Goal: Information Seeking & Learning: Learn about a topic

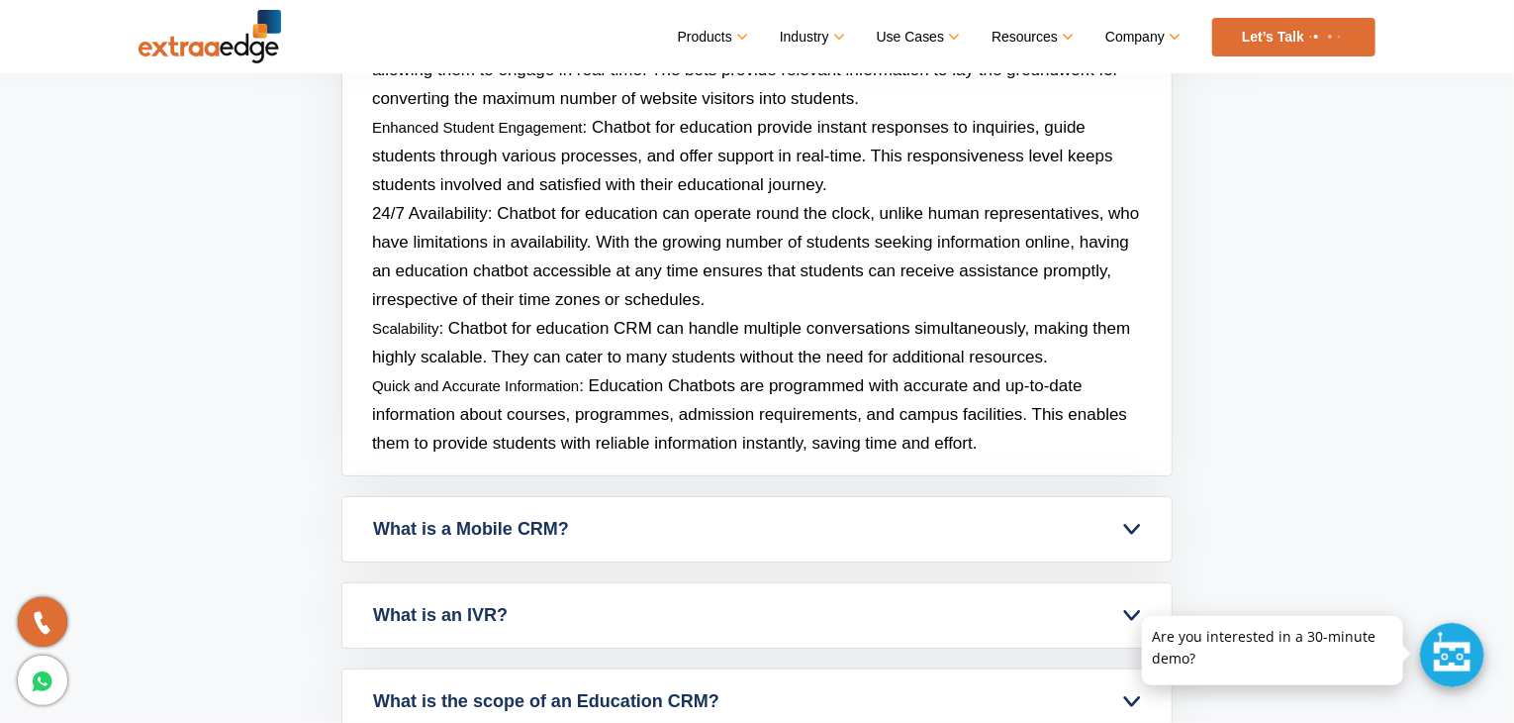
scroll to position [8562, 0]
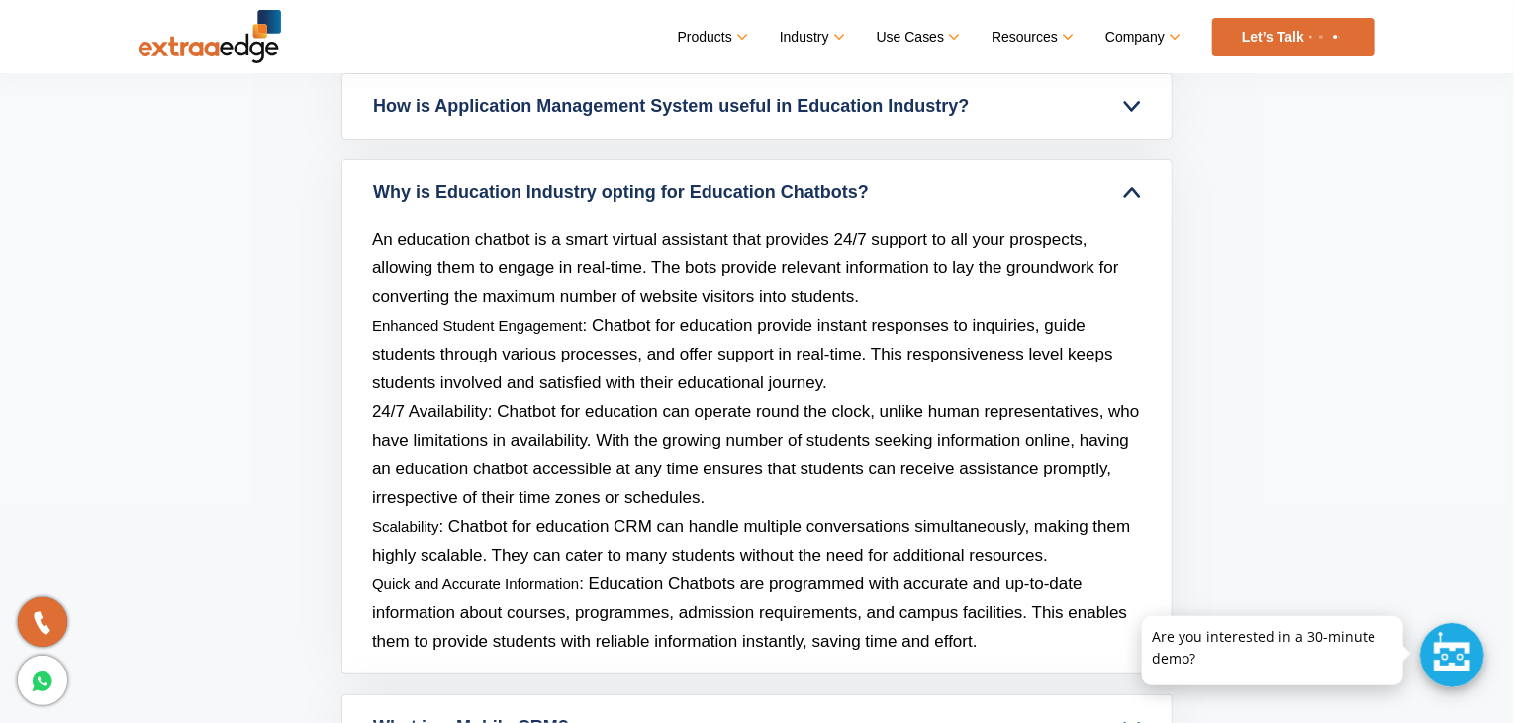
click at [291, 136] on section "FAQs What is an Education CRM? An Education CRM is to streamline every step of …" at bounding box center [757, 153] width 1514 height 1890
click at [289, 145] on section "FAQs What is an Education CRM? An Education CRM is to streamline every step of …" at bounding box center [757, 153] width 1514 height 1890
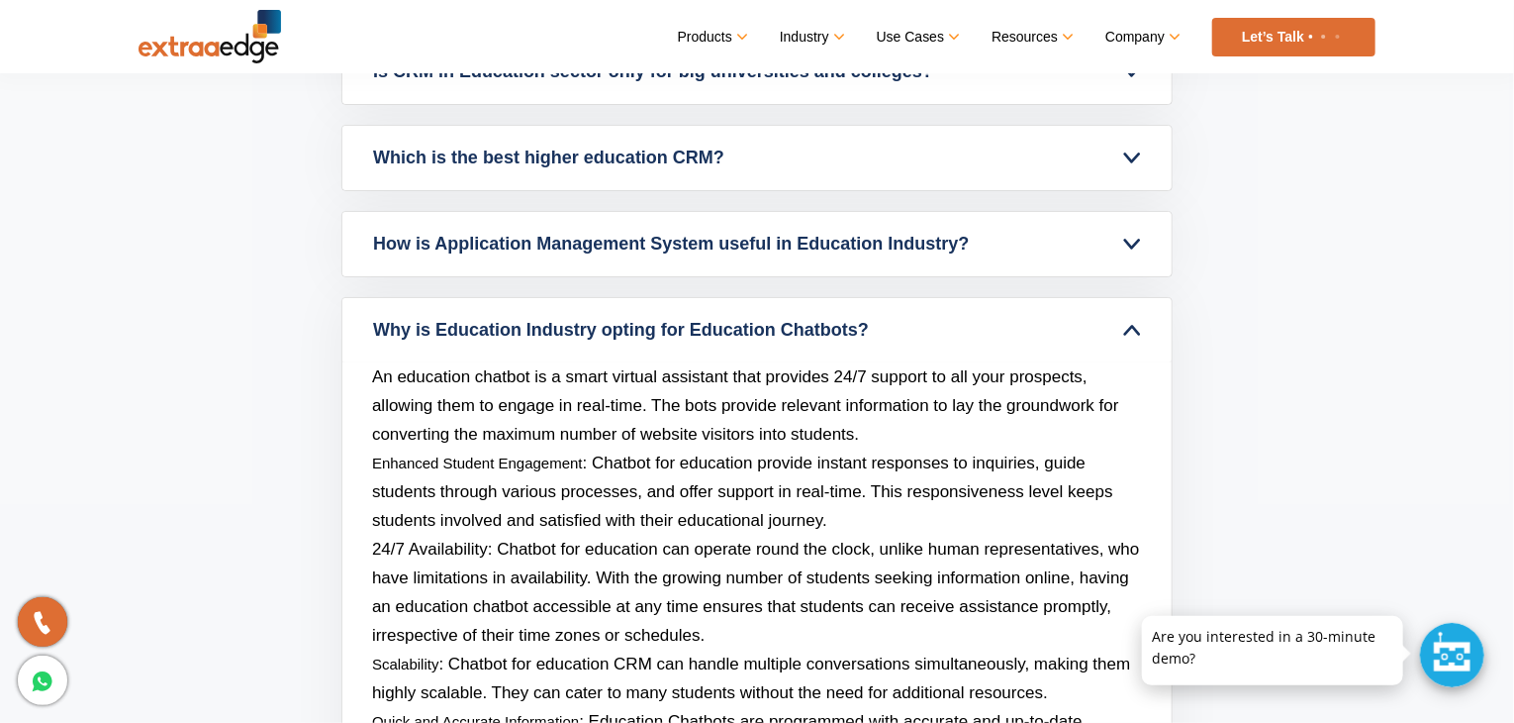
scroll to position [8265, 0]
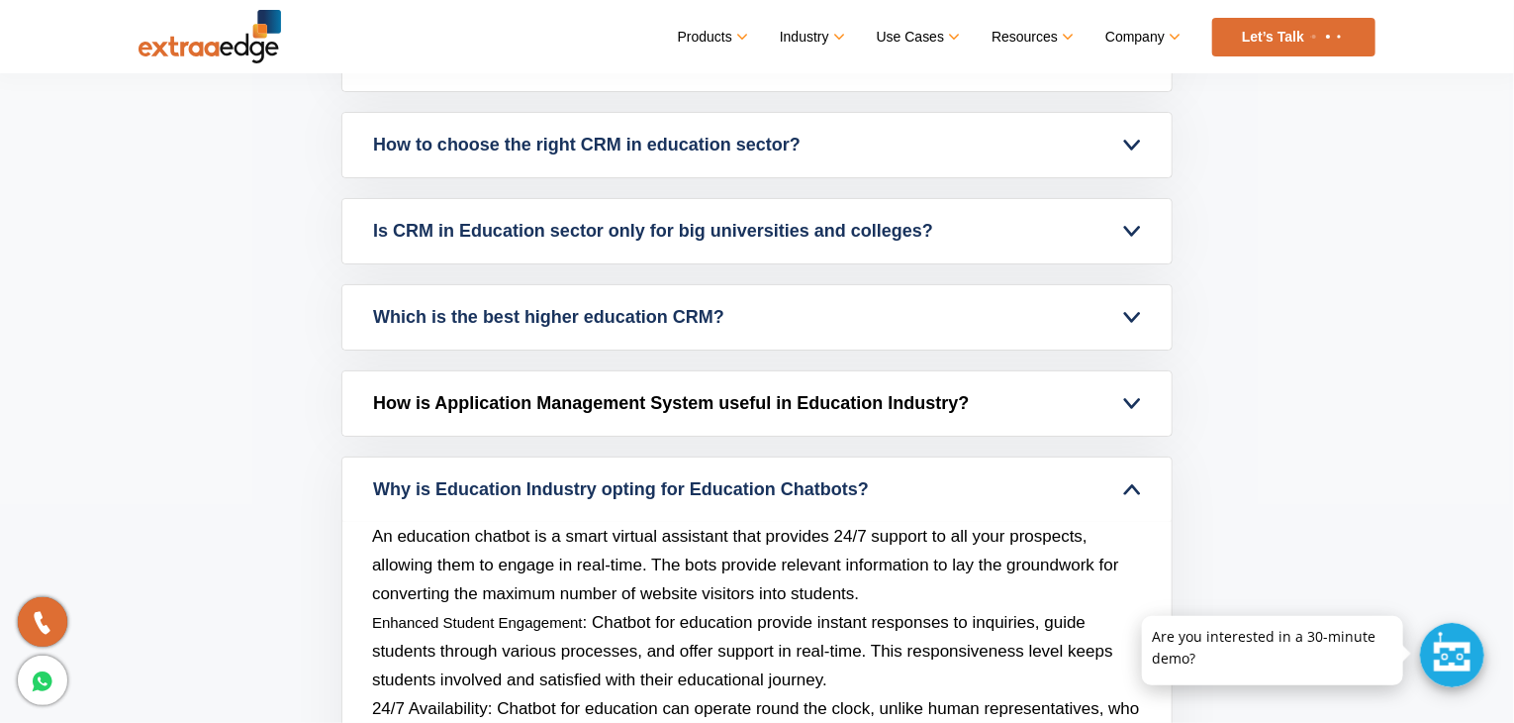
click at [1118, 393] on link "How is Application Management System useful in Education Industry?" at bounding box center [756, 403] width 829 height 64
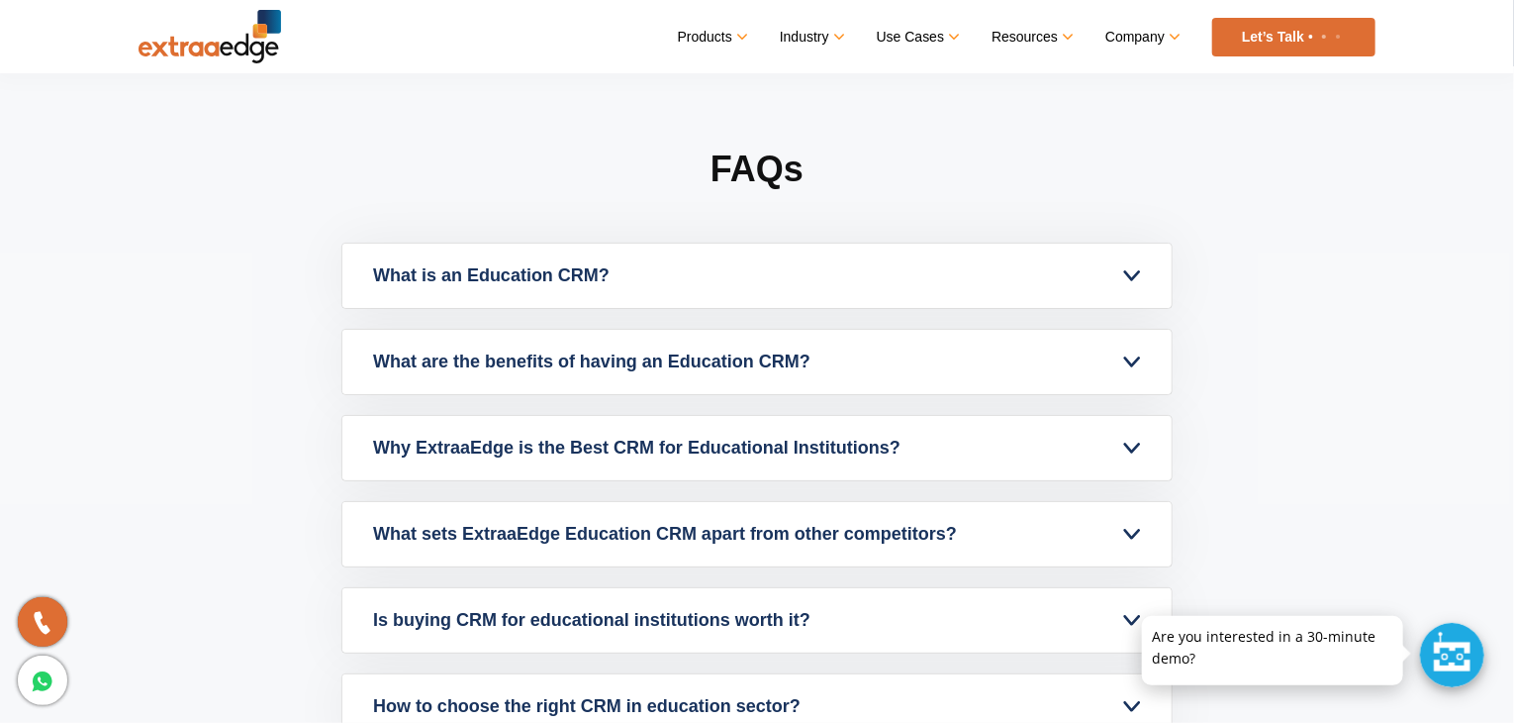
scroll to position [7869, 0]
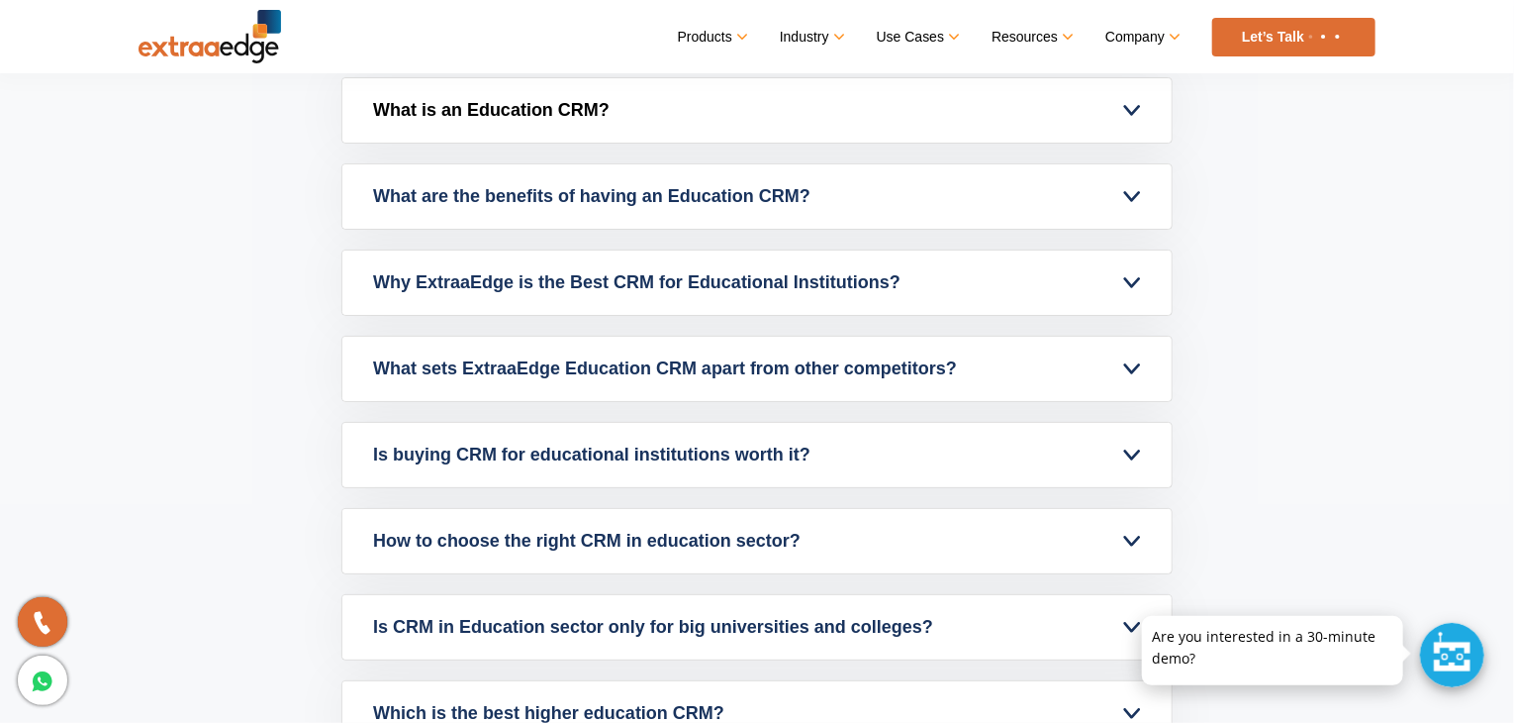
click at [727, 116] on link "What is an Education CRM?" at bounding box center [756, 110] width 829 height 64
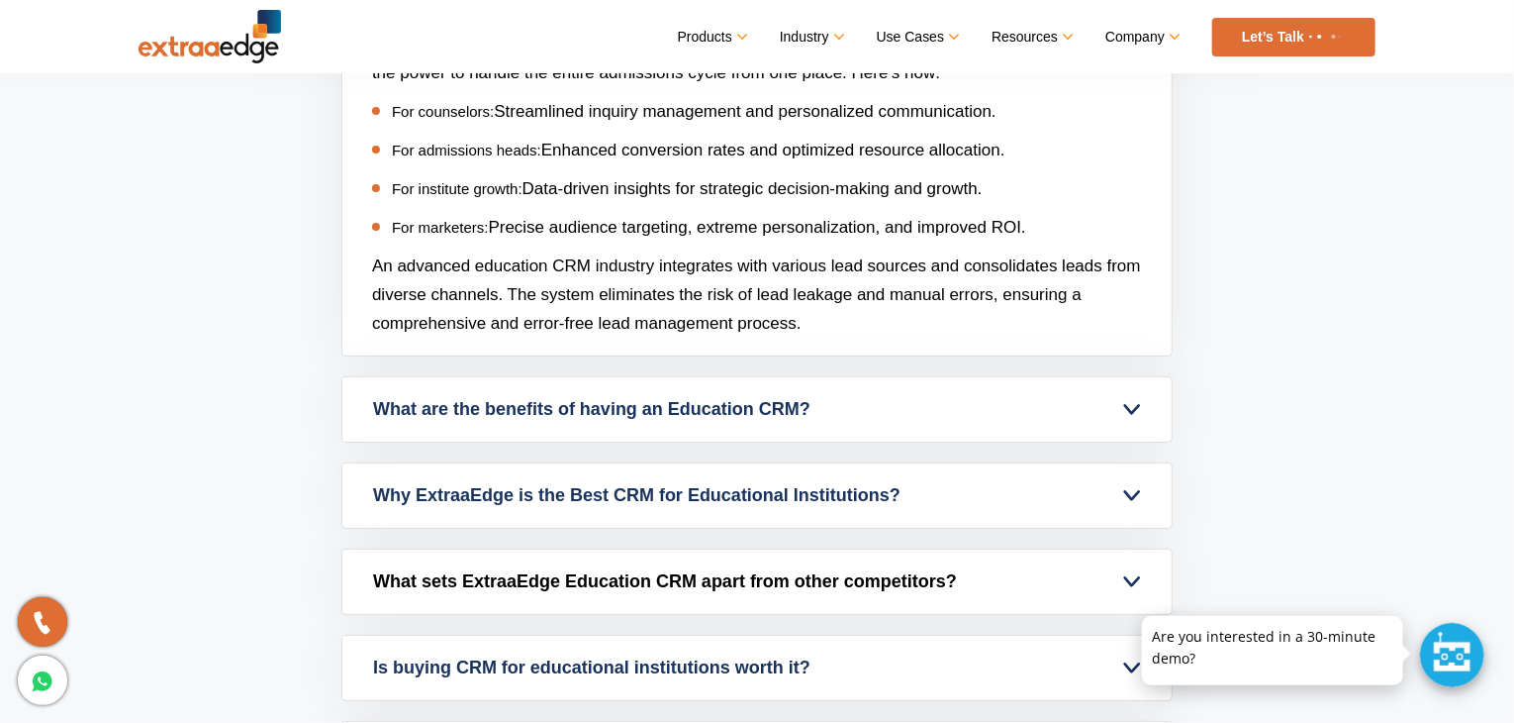
scroll to position [8067, 0]
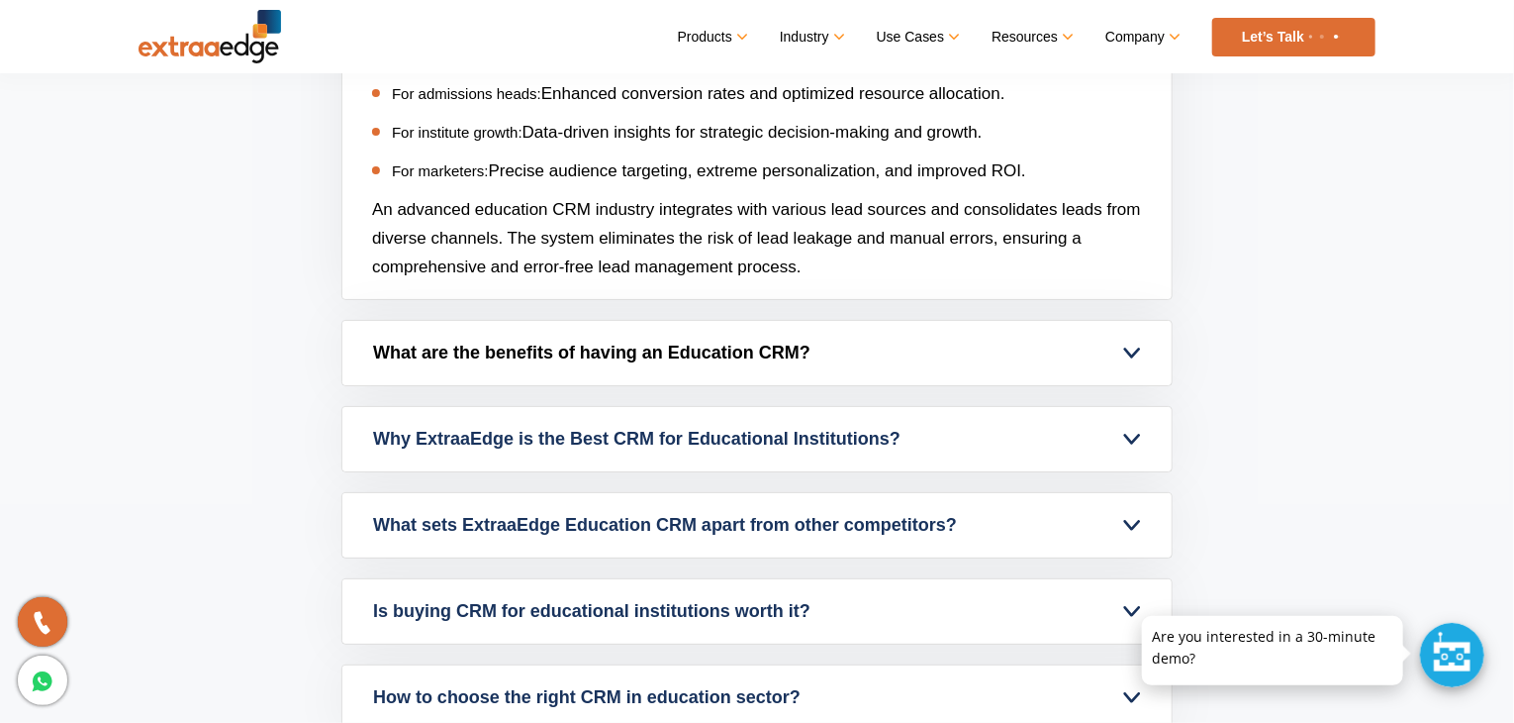
click at [752, 384] on link "What are the benefits of having an Education CRM?" at bounding box center [756, 353] width 829 height 64
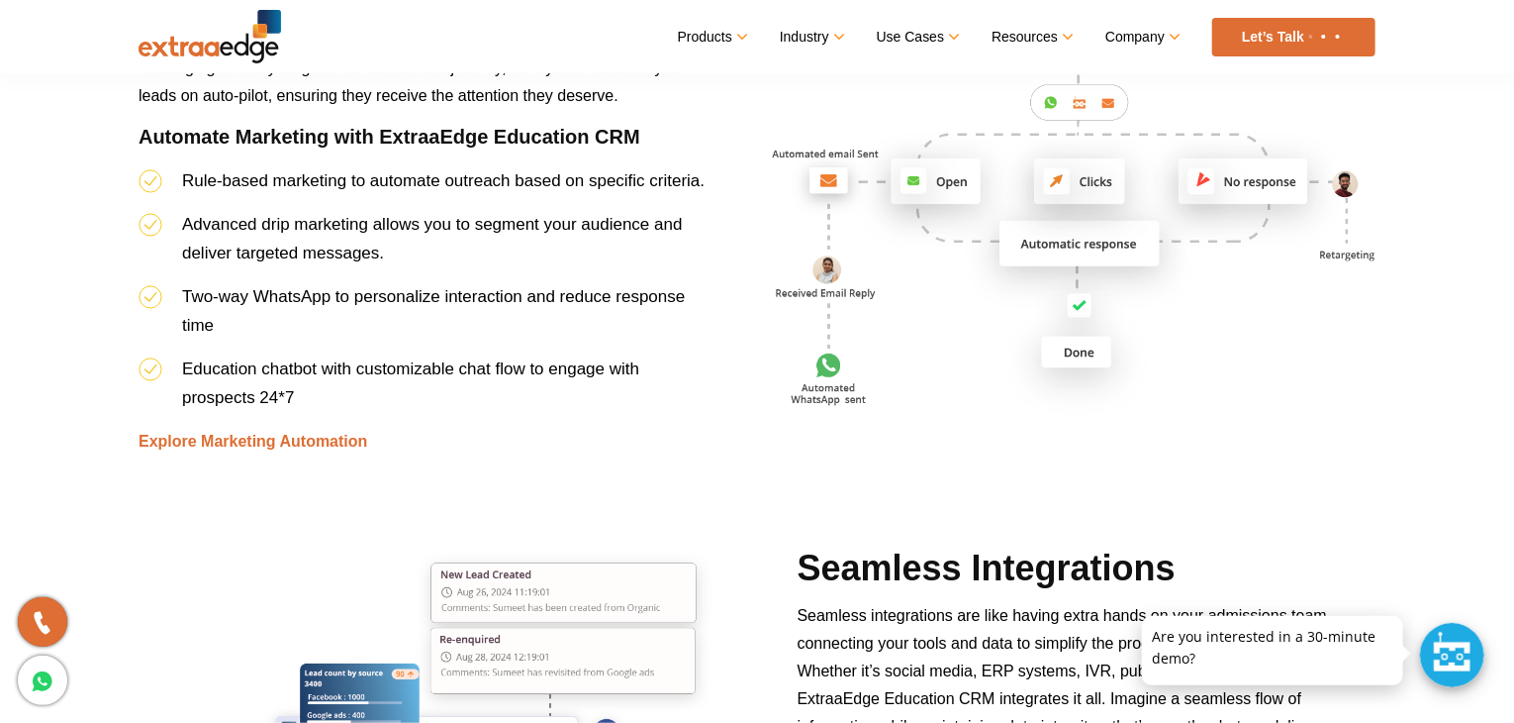
scroll to position [4701, 0]
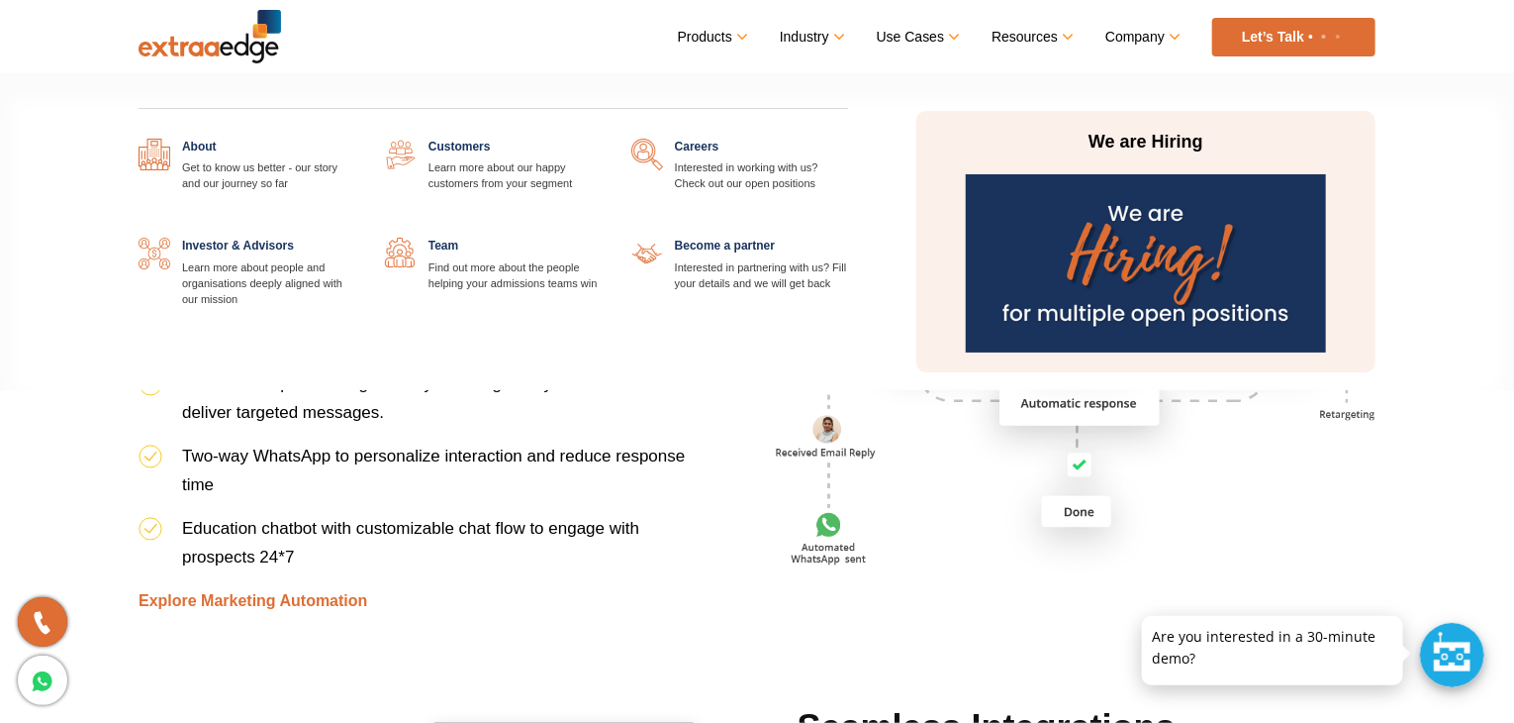
click at [1174, 33] on link "Company" at bounding box center [1142, 37] width 72 height 29
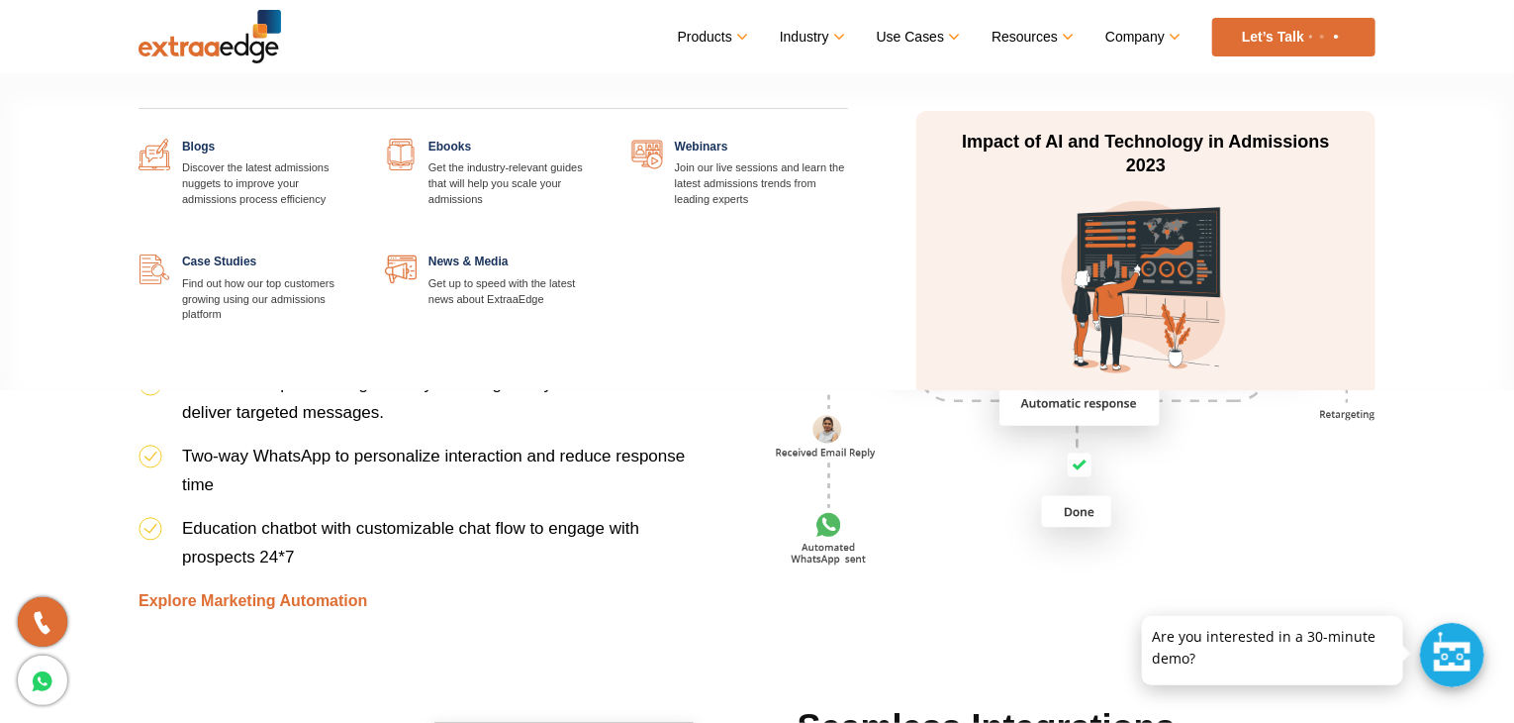
click at [1061, 46] on link "Resources" at bounding box center [1031, 37] width 79 height 29
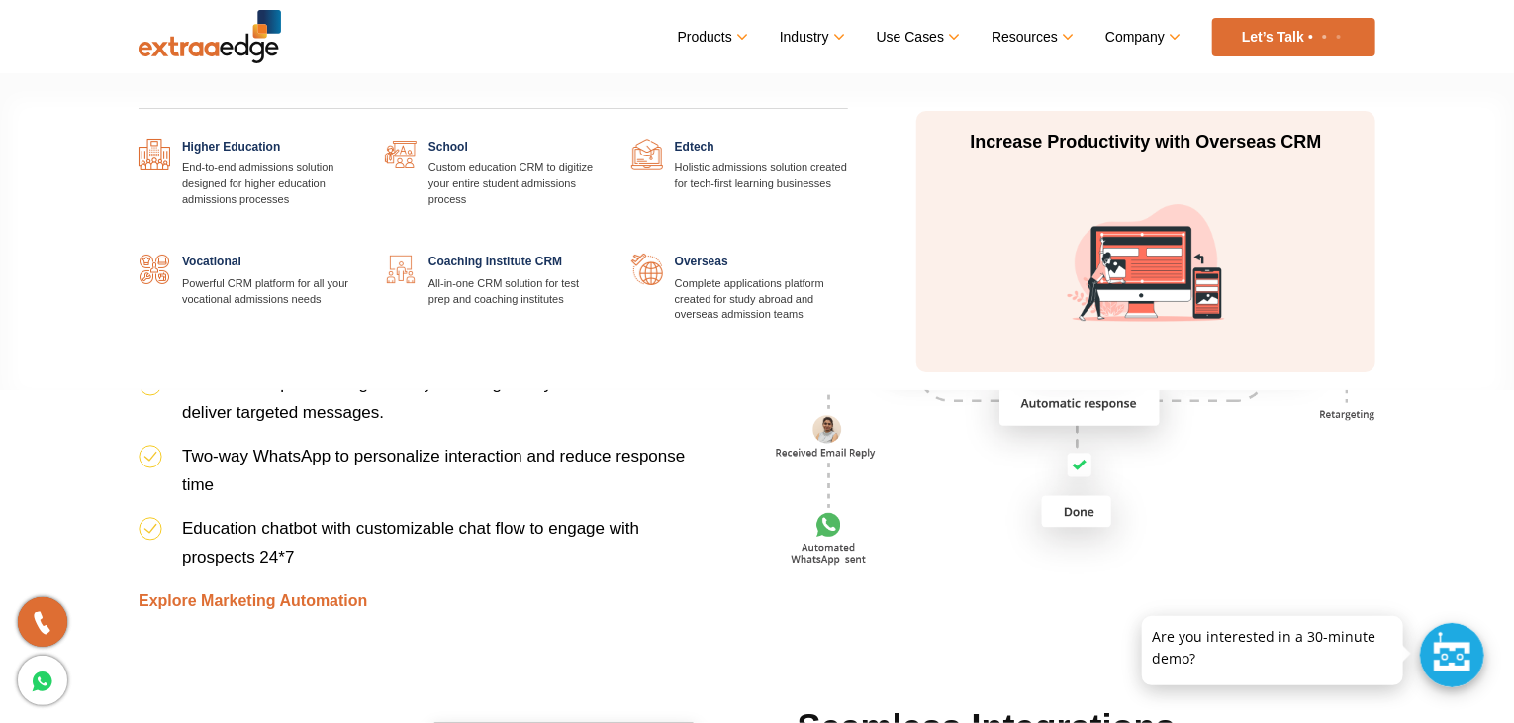
click at [815, 44] on link "Industry" at bounding box center [811, 37] width 62 height 29
click at [831, 34] on link "Industry" at bounding box center [811, 37] width 62 height 29
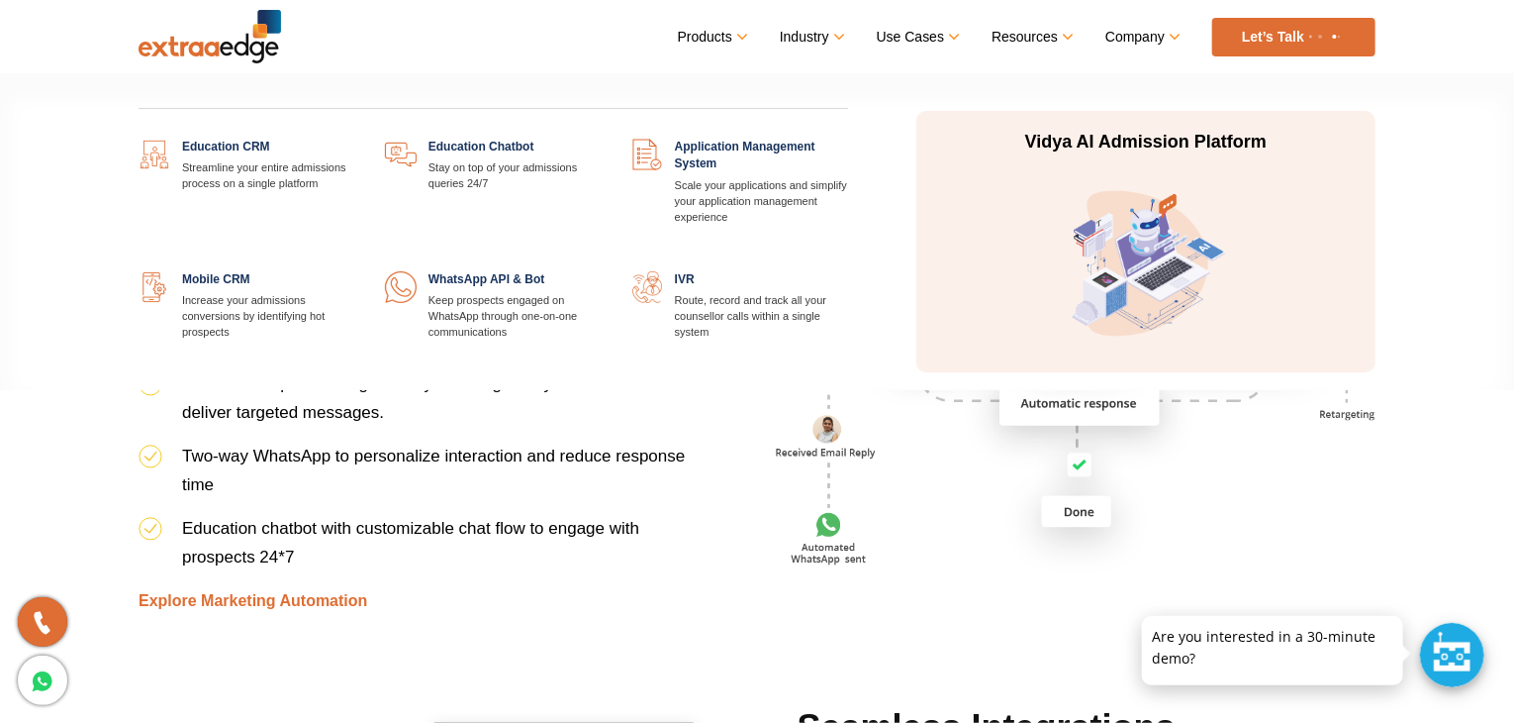
click at [738, 29] on link "Products" at bounding box center [711, 37] width 67 height 29
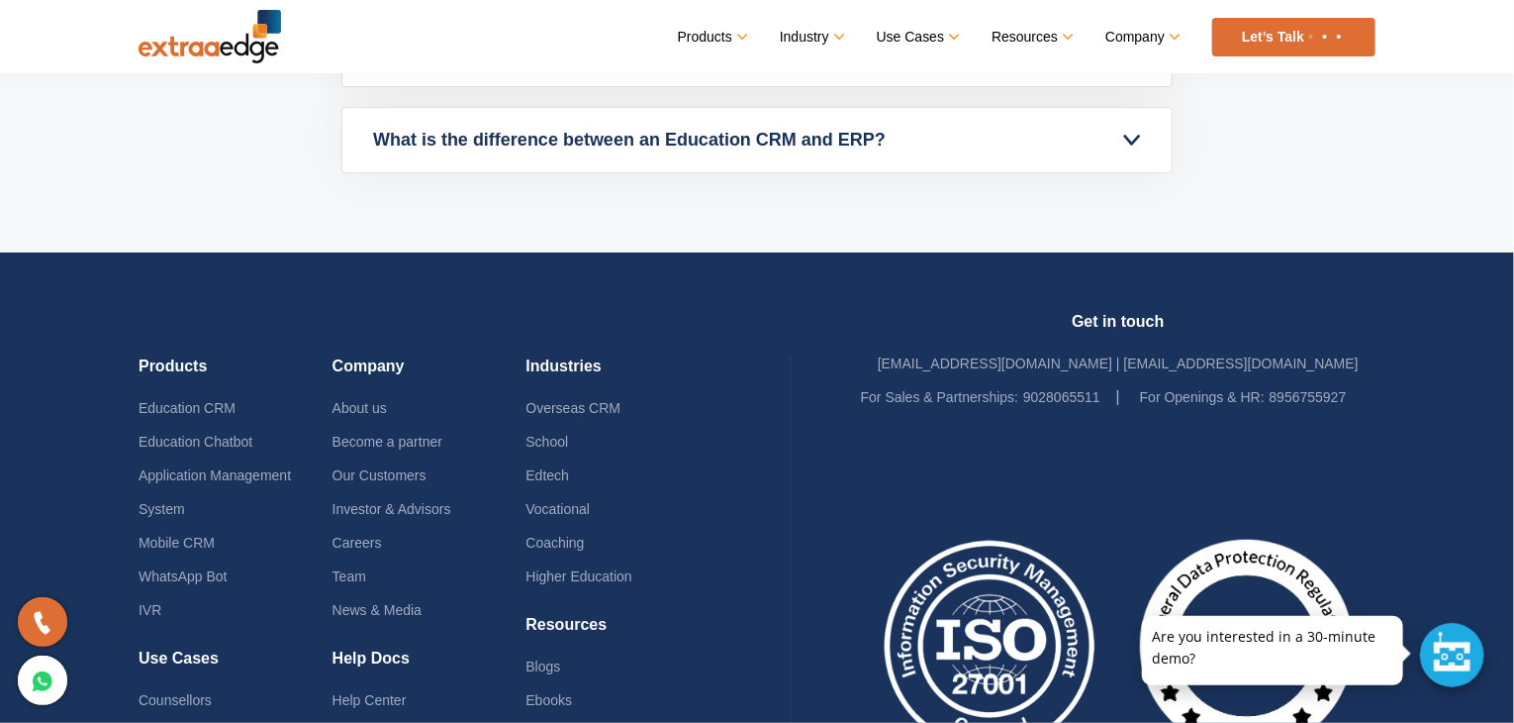
scroll to position [9462, 0]
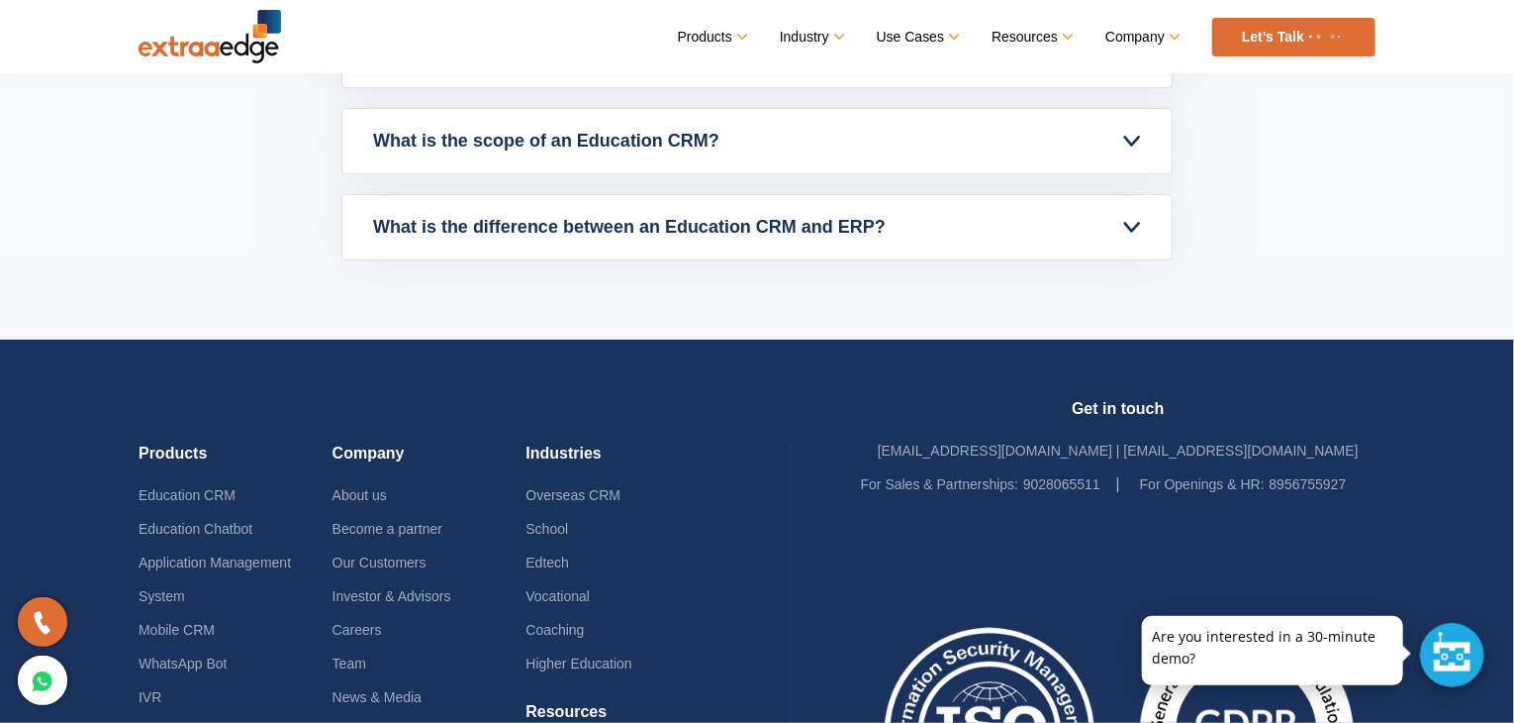
click at [1097, 402] on h4 "Get in touch" at bounding box center [1118, 416] width 515 height 35
click at [1184, 405] on h4 "Get in touch" at bounding box center [1118, 416] width 515 height 35
drag, startPoint x: 1162, startPoint y: 405, endPoint x: 1039, endPoint y: 406, distance: 122.7
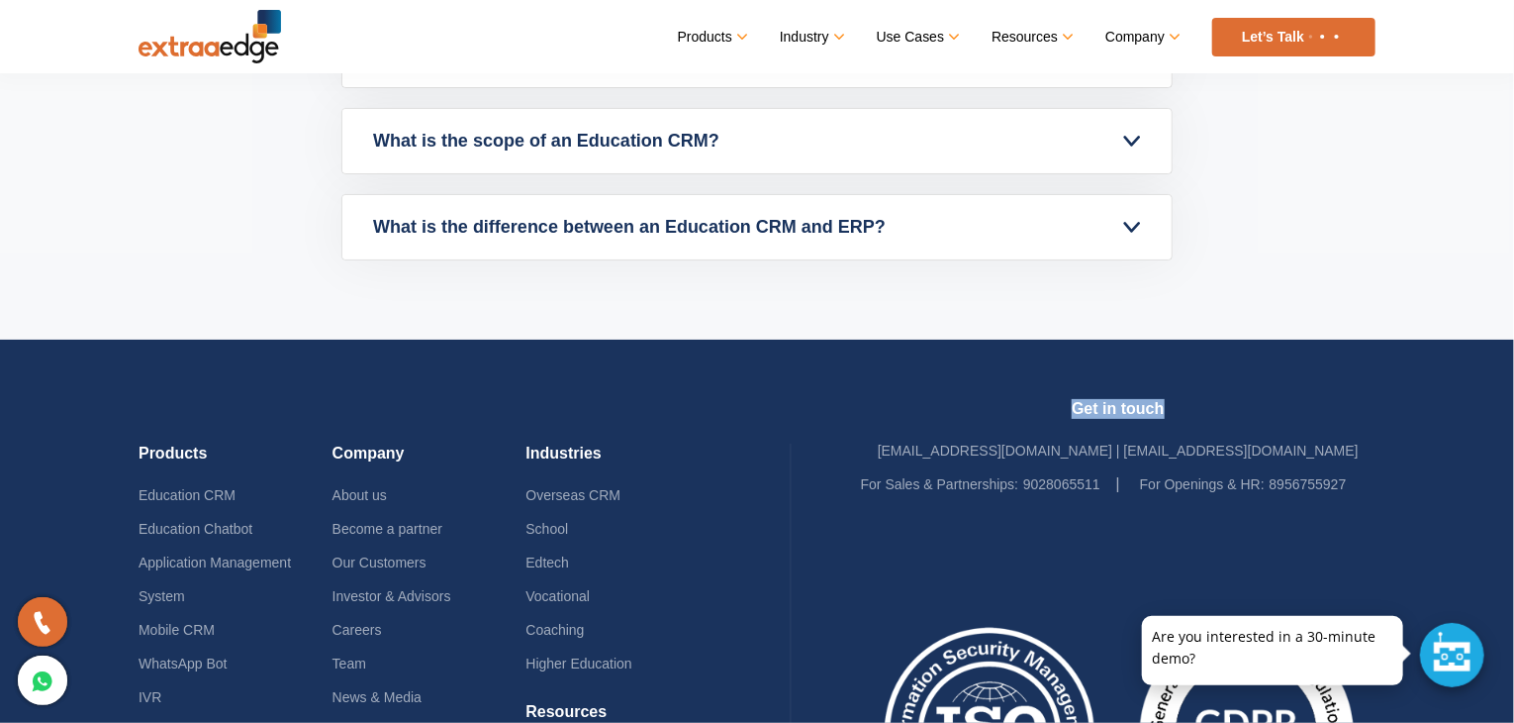
click at [1039, 406] on h4 "Get in touch" at bounding box center [1118, 416] width 515 height 35
click at [1040, 403] on h4 "Get in touch" at bounding box center [1118, 416] width 515 height 35
drag, startPoint x: 1069, startPoint y: 402, endPoint x: 1168, endPoint y: 399, distance: 99.0
click at [1168, 399] on h4 "Get in touch" at bounding box center [1118, 416] width 515 height 35
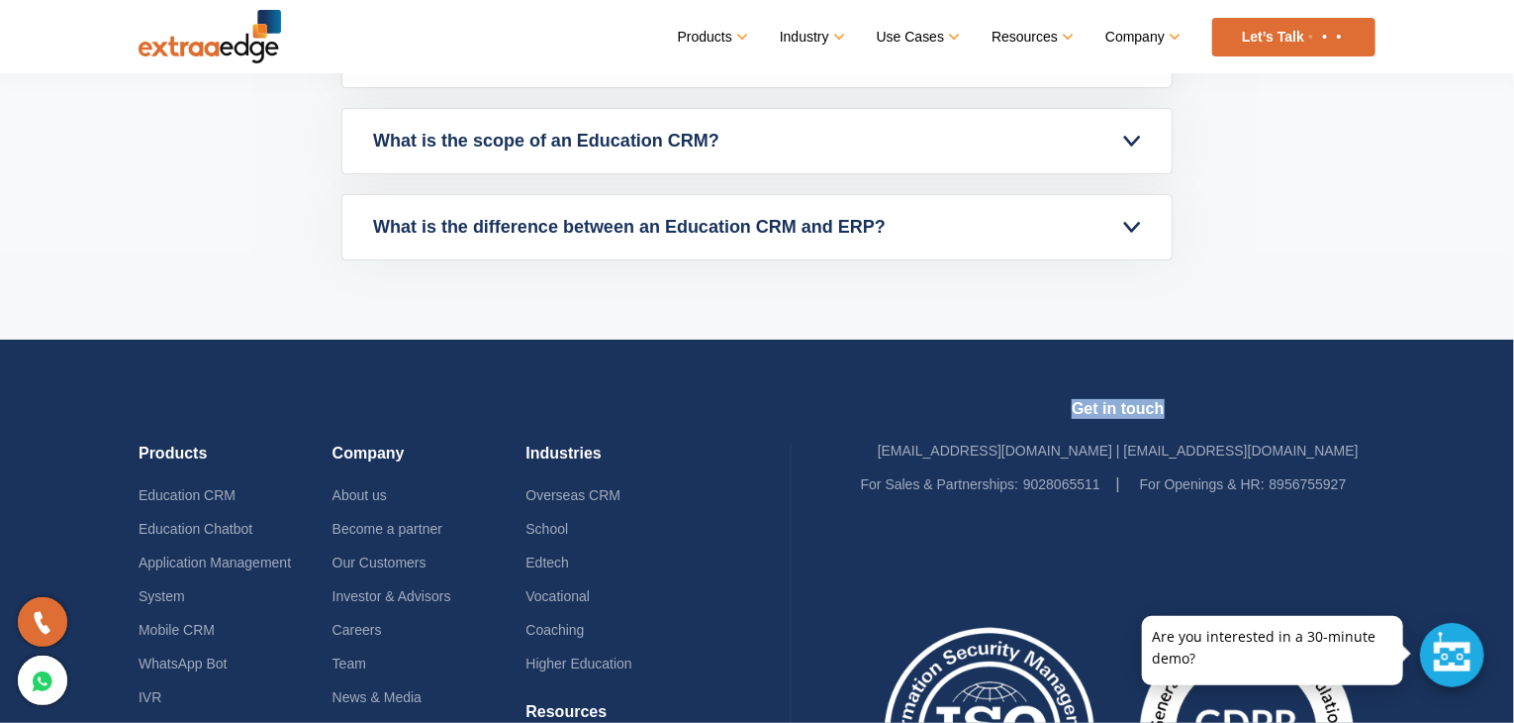
drag, startPoint x: 1168, startPoint y: 399, endPoint x: 1074, endPoint y: 399, distance: 94.0
click at [1074, 399] on h4 "Get in touch" at bounding box center [1118, 416] width 515 height 35
click at [1097, 405] on h4 "Get in touch" at bounding box center [1118, 416] width 515 height 35
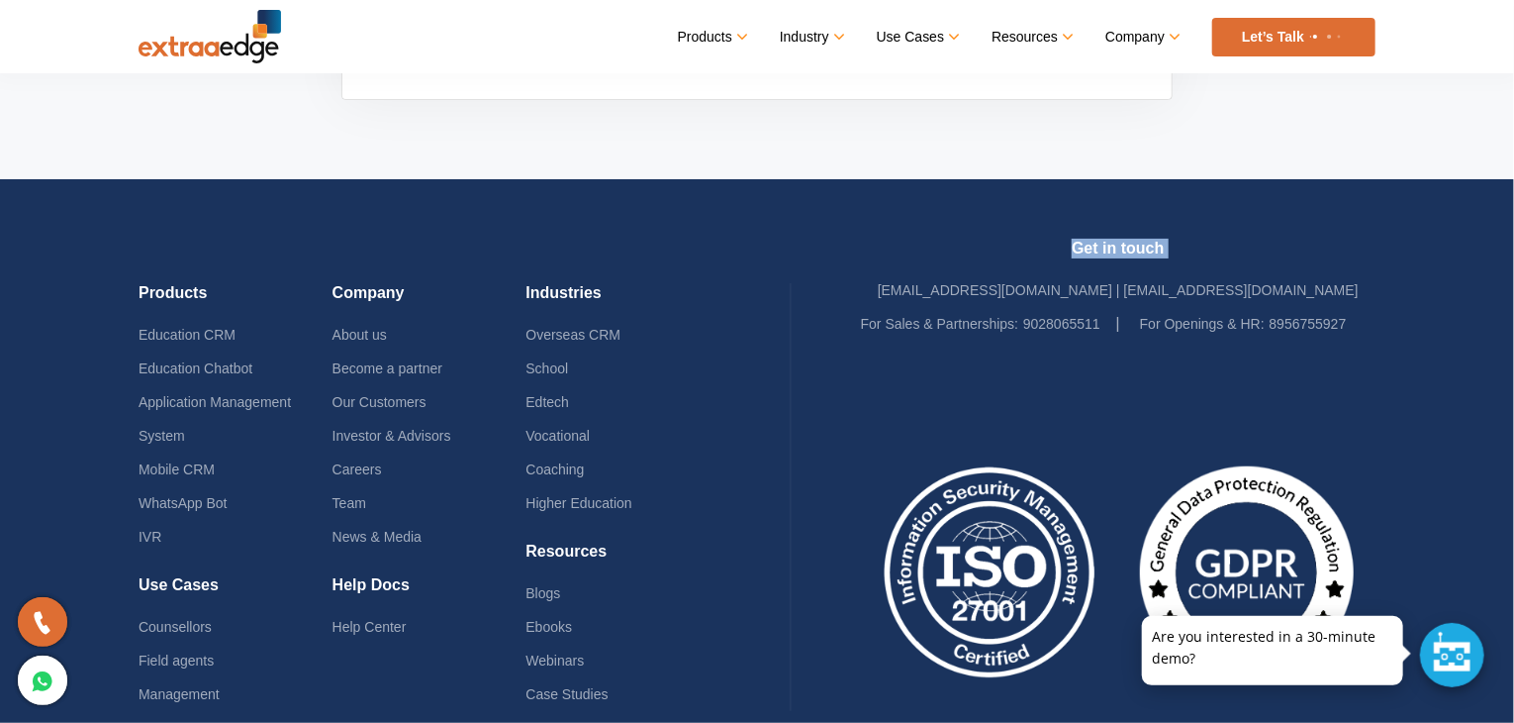
scroll to position [9759, 0]
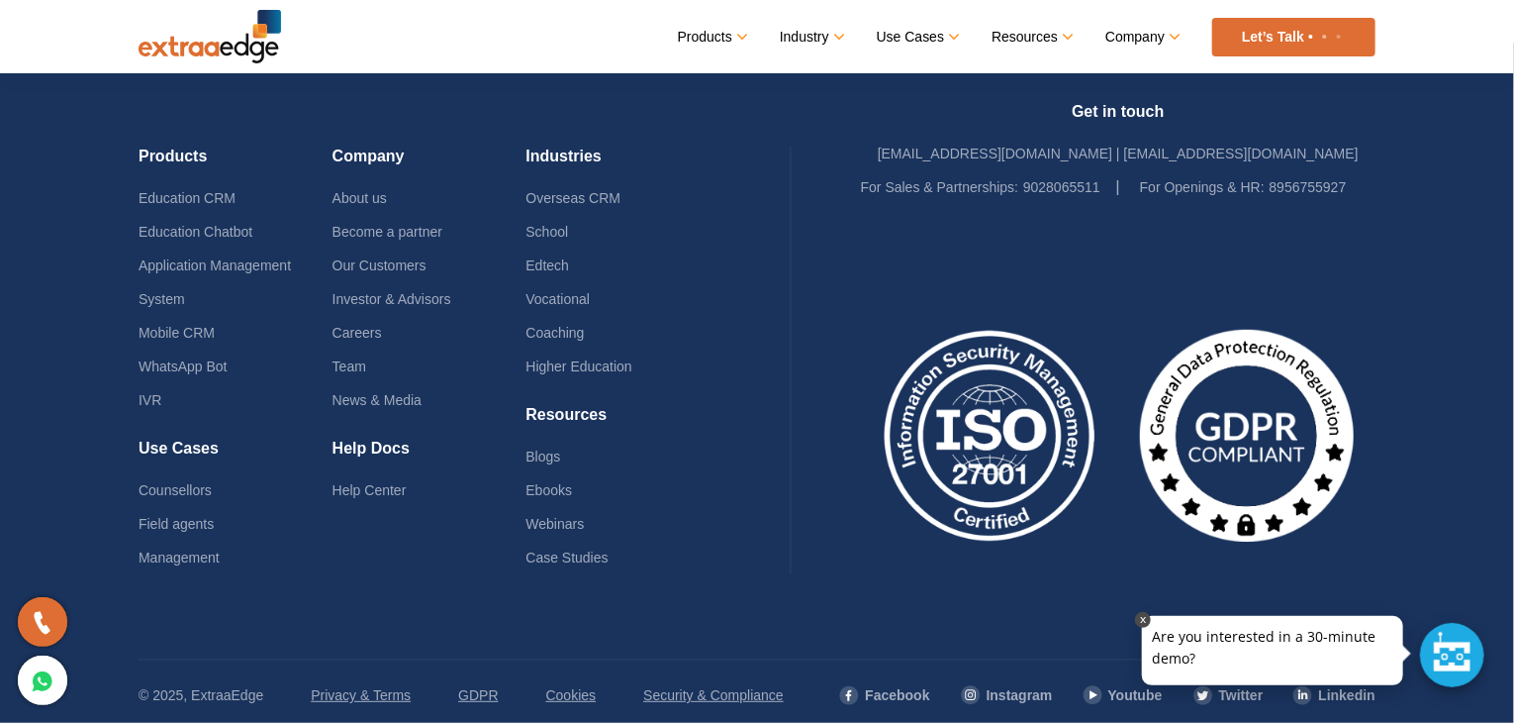
click at [1148, 621] on link at bounding box center [1143, 620] width 16 height 16
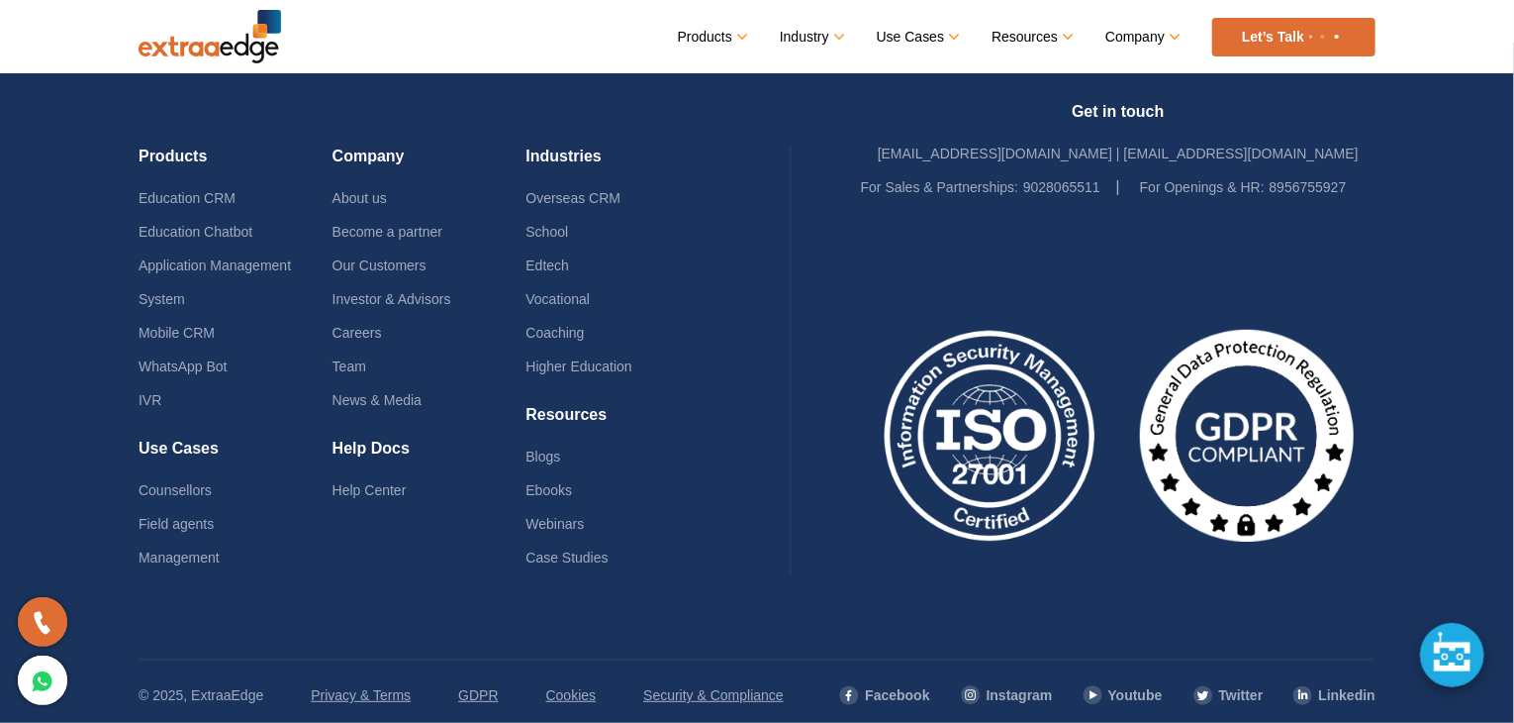
click at [1338, 245] on div at bounding box center [1118, 411] width 515 height 415
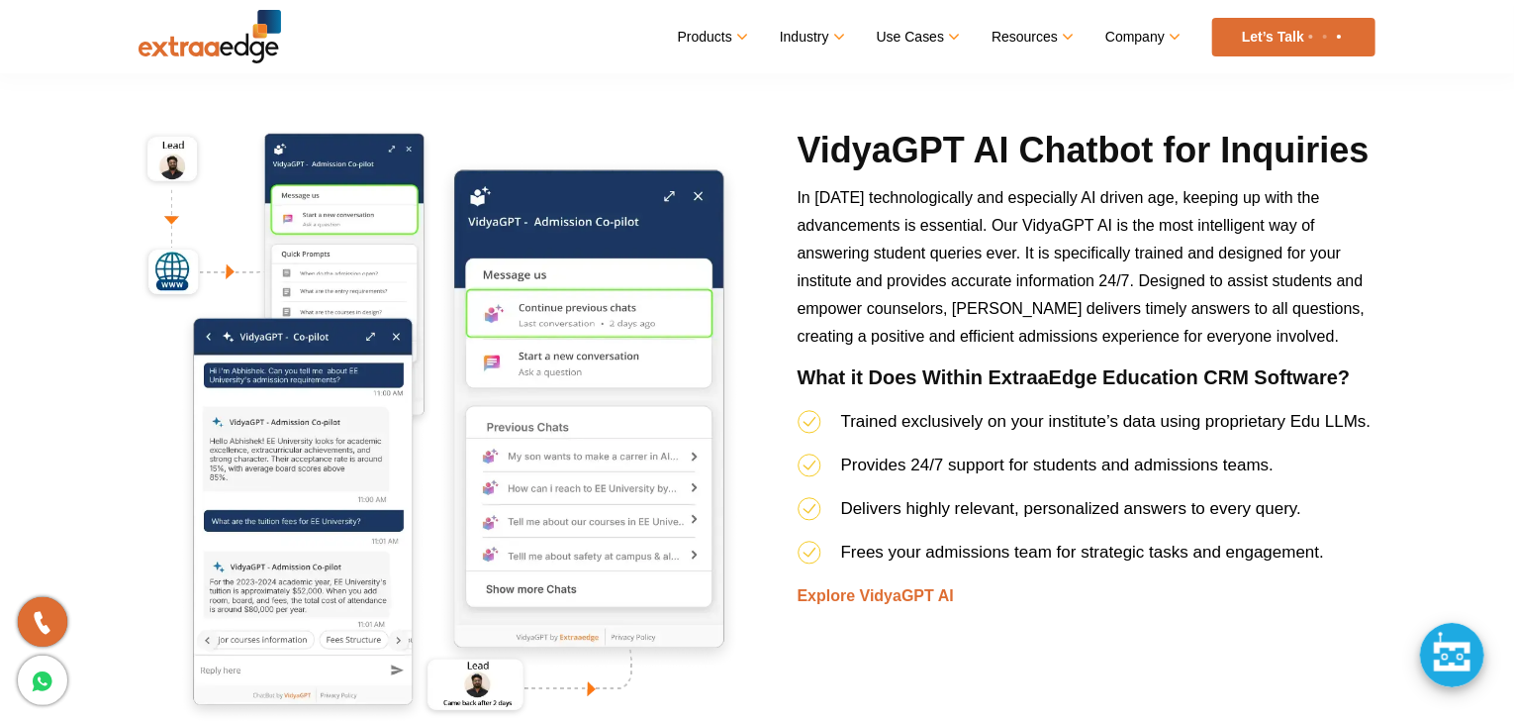
scroll to position [6592, 0]
